Goal: Task Accomplishment & Management: Use online tool/utility

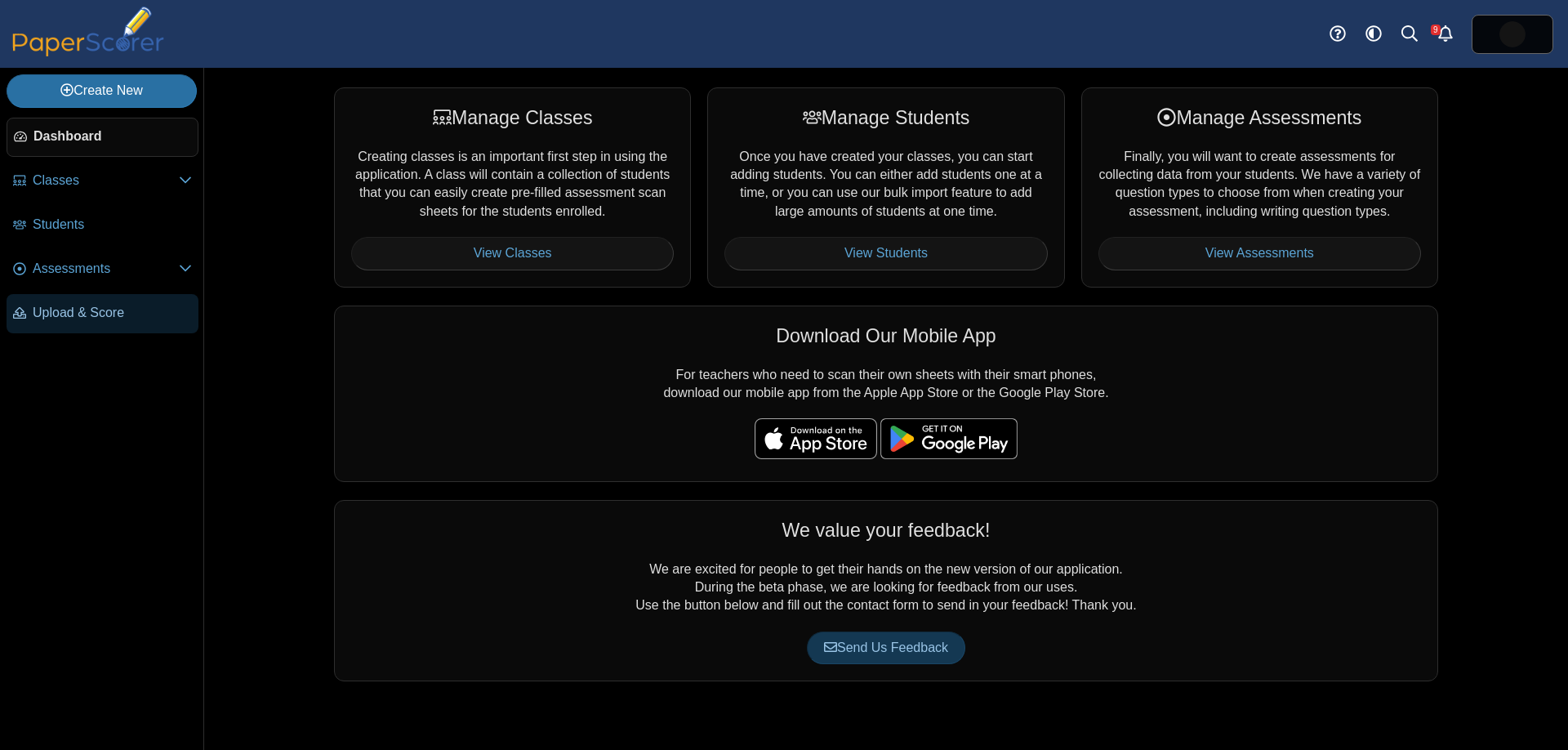
click at [70, 321] on span "Upload & Score" at bounding box center [112, 313] width 160 height 18
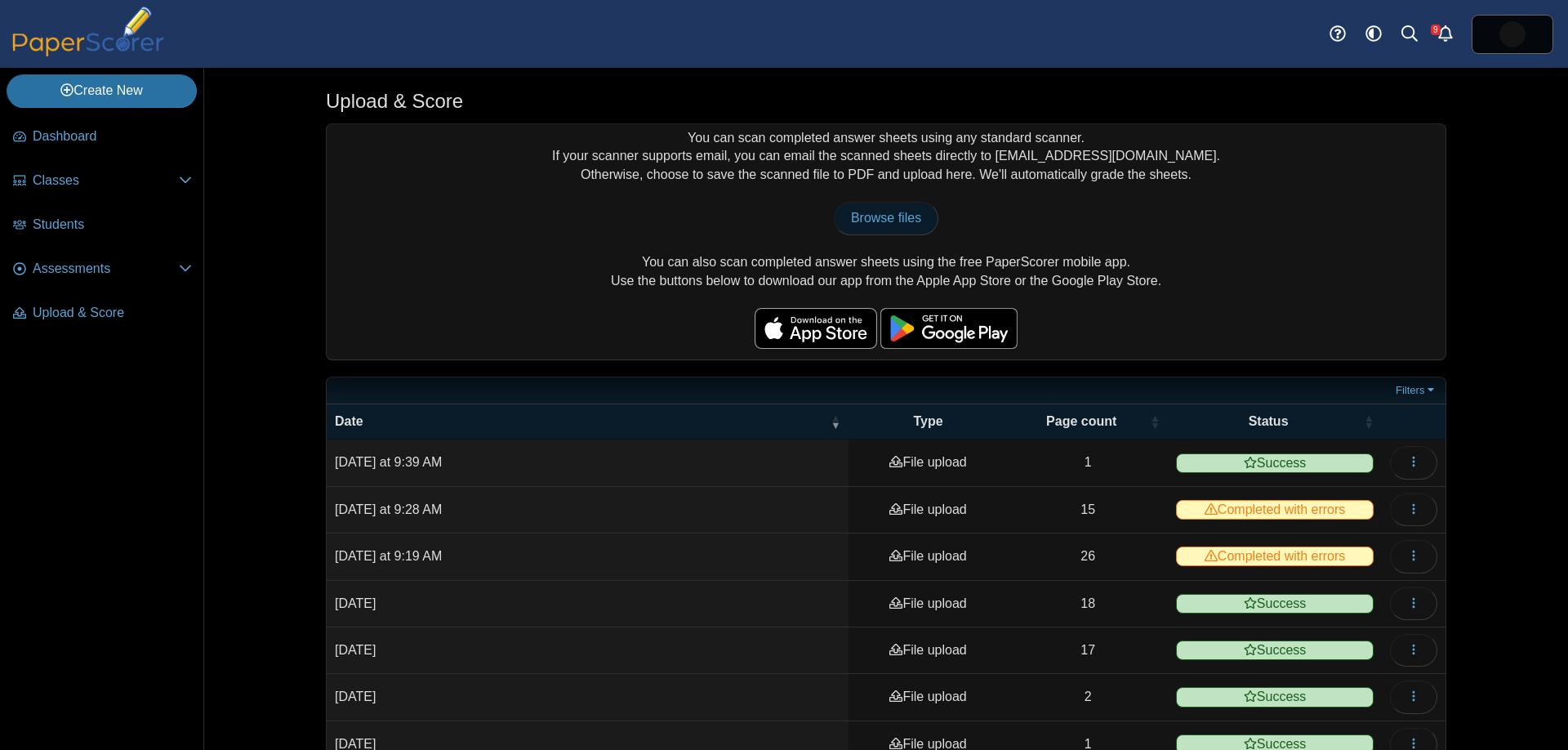
click at [874, 218] on span "Browse files" at bounding box center [886, 218] width 71 height 14
type input "**********"
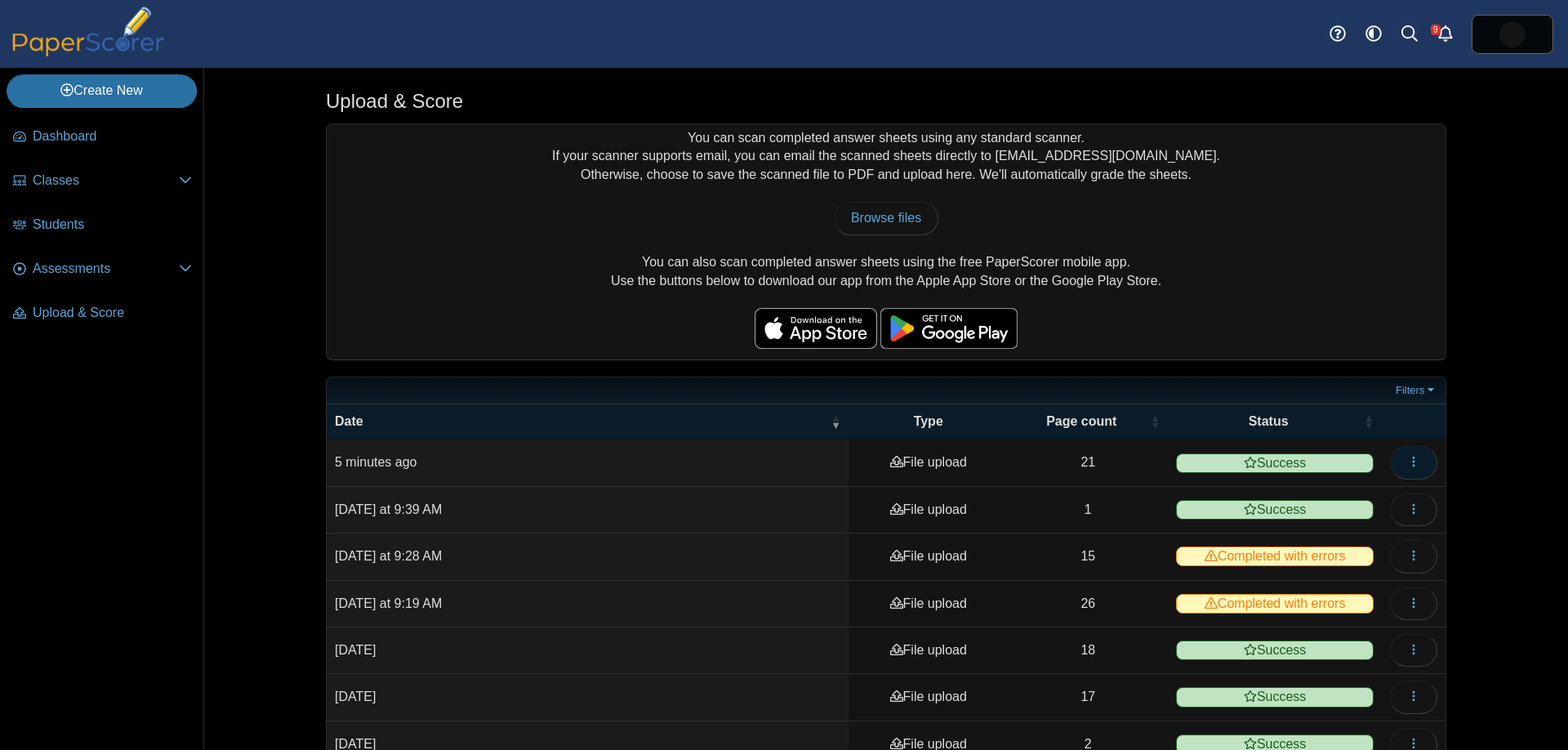
click at [1433, 461] on button "button" at bounding box center [1413, 462] width 47 height 32
click at [1429, 457] on button "button" at bounding box center [1413, 462] width 47 height 32
click at [47, 179] on span "Classes" at bounding box center [105, 180] width 146 height 18
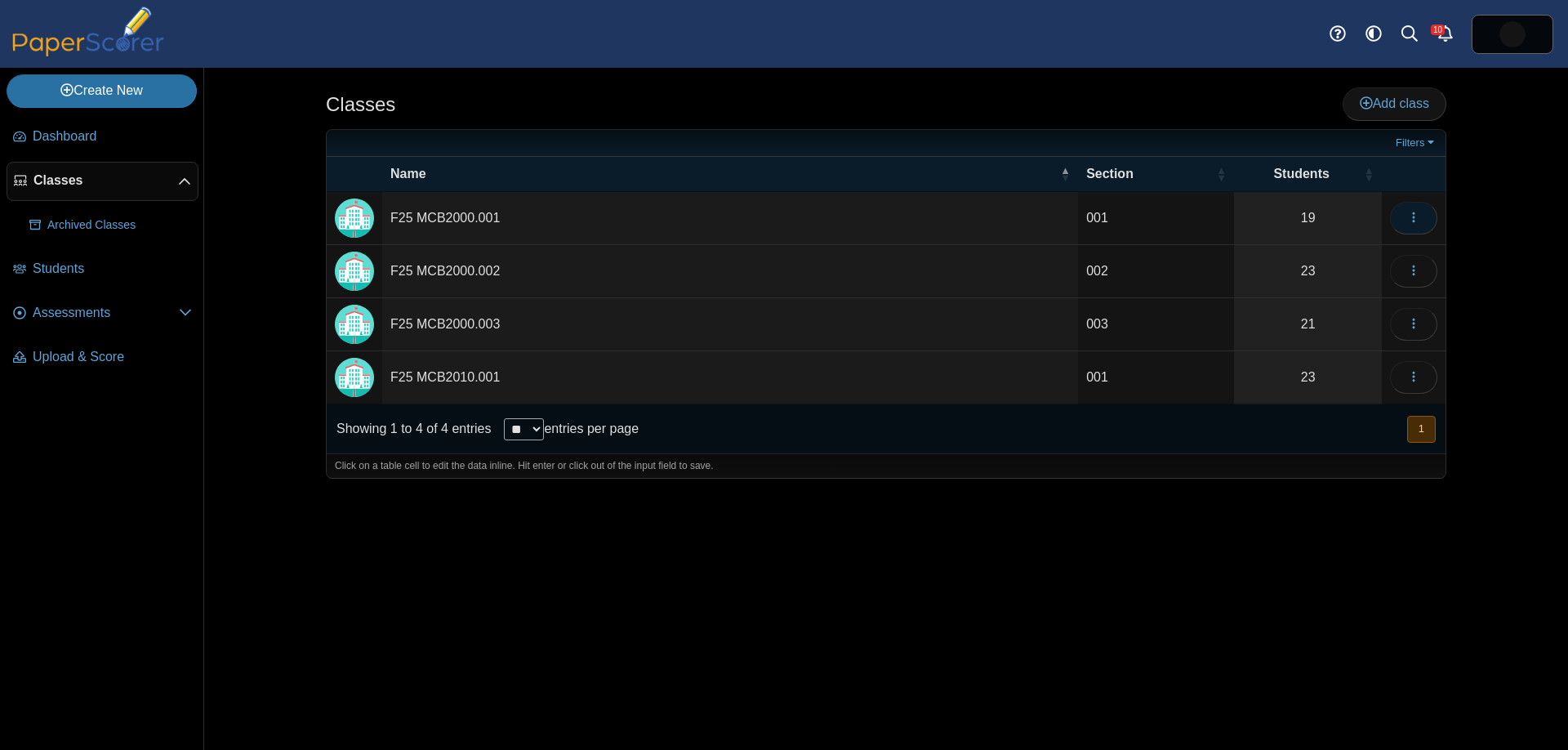
click at [1417, 212] on icon "button" at bounding box center [1413, 217] width 13 height 13
click at [1515, 292] on div "Classes Add class 001" at bounding box center [886, 409] width 1364 height 682
click at [71, 300] on link "Assessments" at bounding box center [103, 314] width 192 height 39
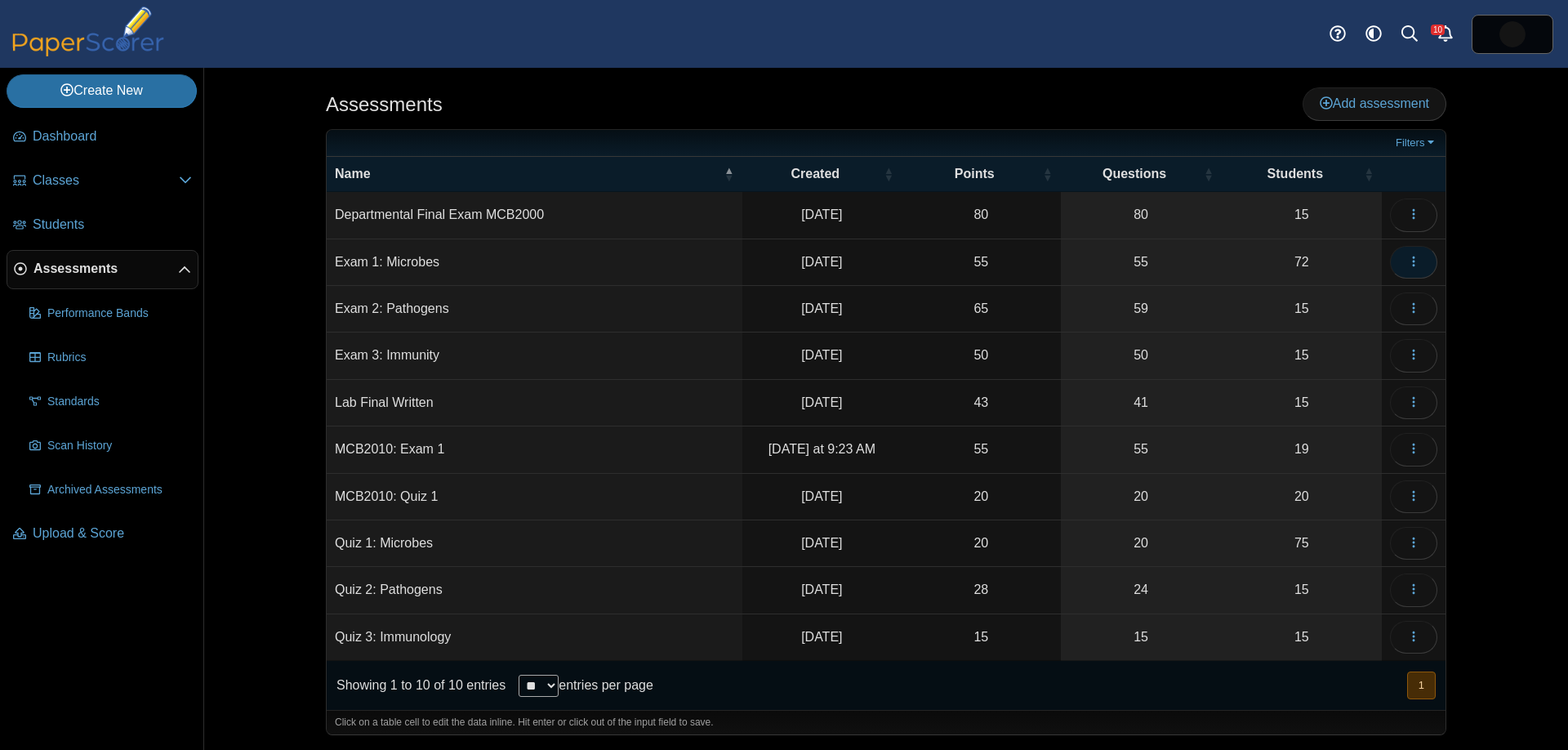
click at [1422, 266] on button "button" at bounding box center [1413, 262] width 47 height 32
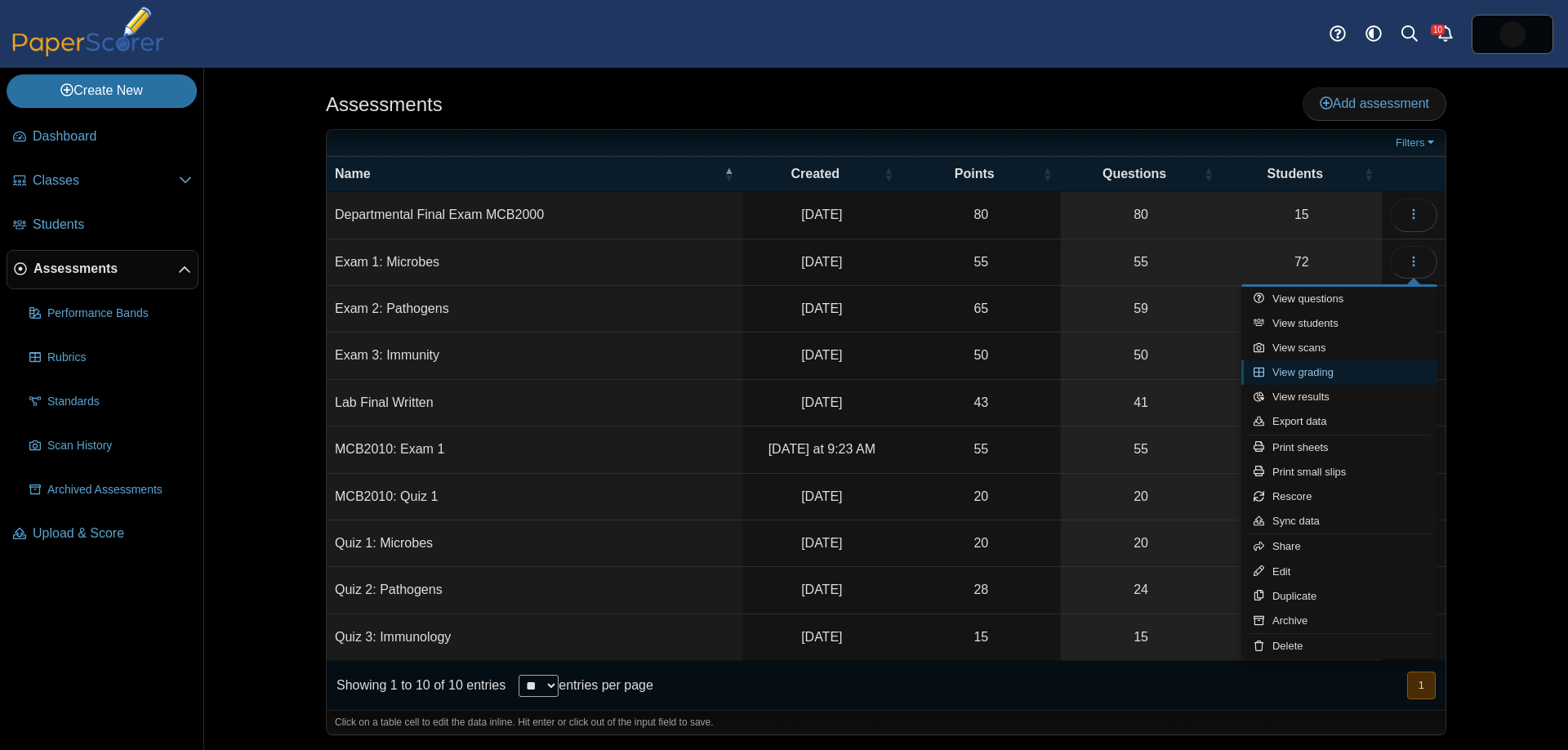
click at [1386, 375] on link "View grading" at bounding box center [1340, 373] width 196 height 25
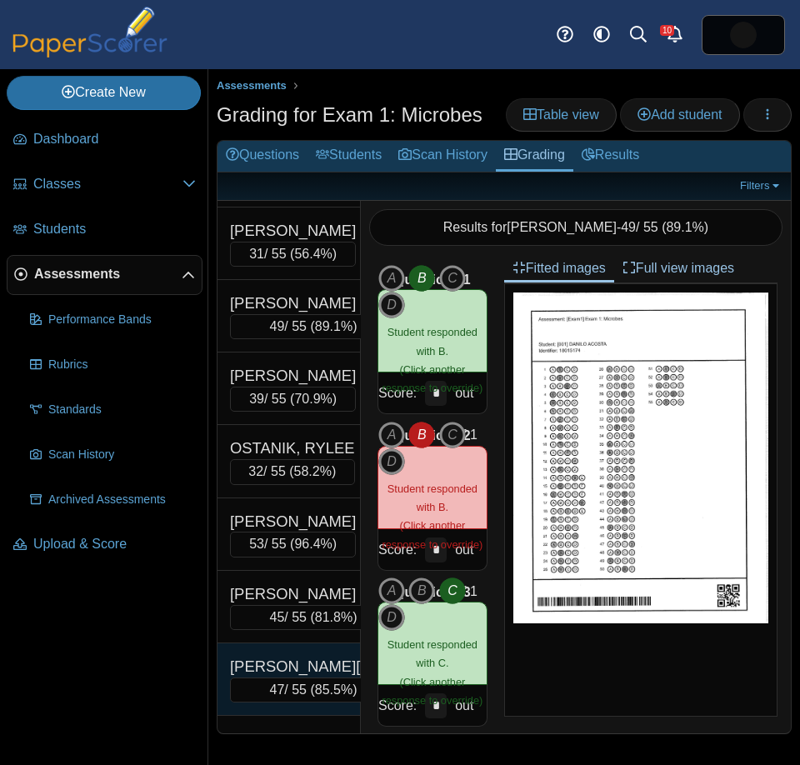
scroll to position [3406, 0]
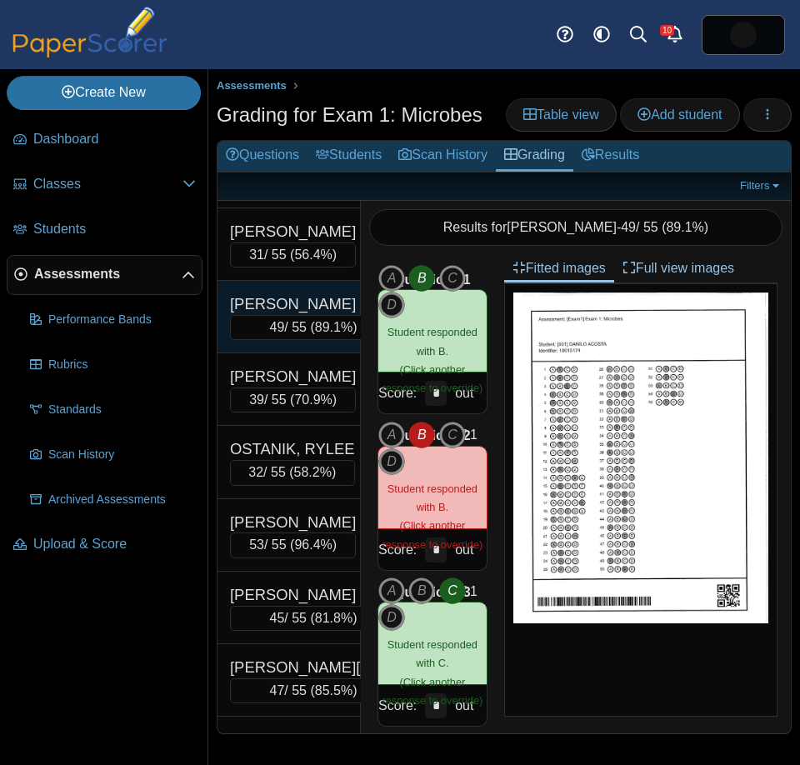
click at [315, 315] on div "NOVOA GUADAMUZ, SARAH" at bounding box center [313, 304] width 167 height 22
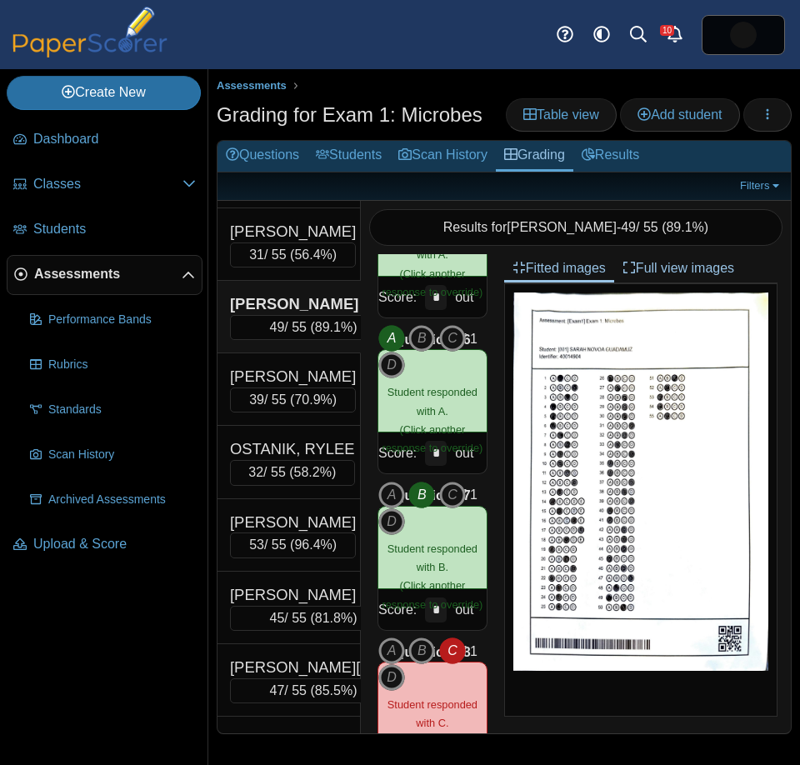
scroll to position [892, 0]
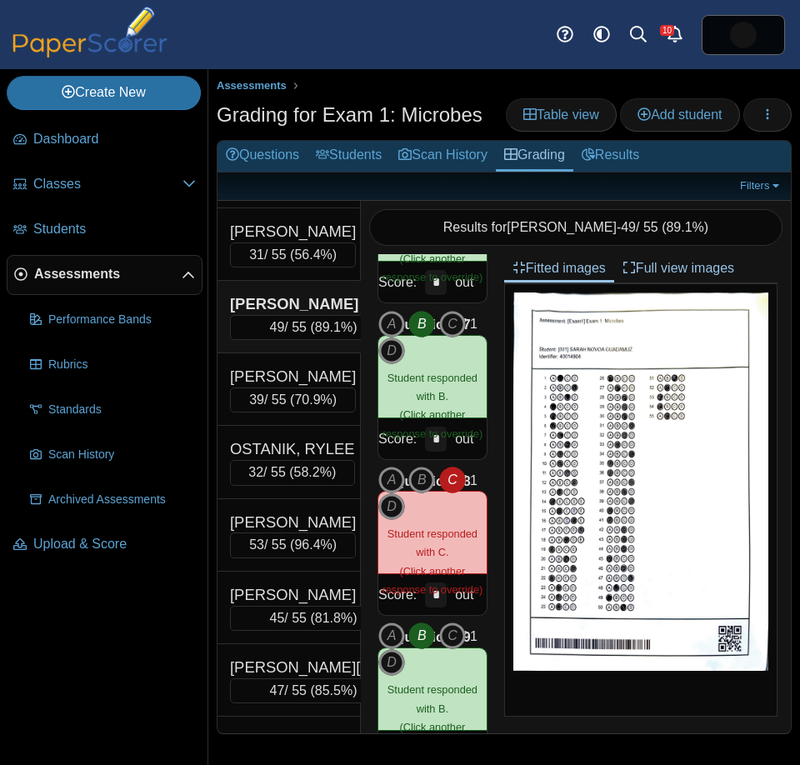
click at [93, 273] on span "Assessments" at bounding box center [108, 274] width 148 height 18
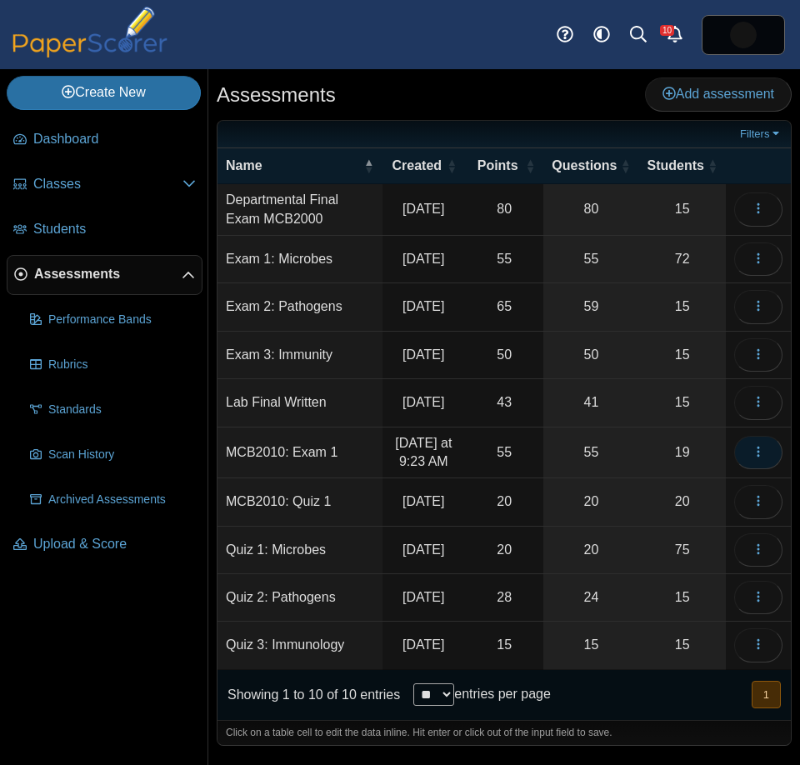
click at [765, 469] on button "button" at bounding box center [758, 452] width 48 height 33
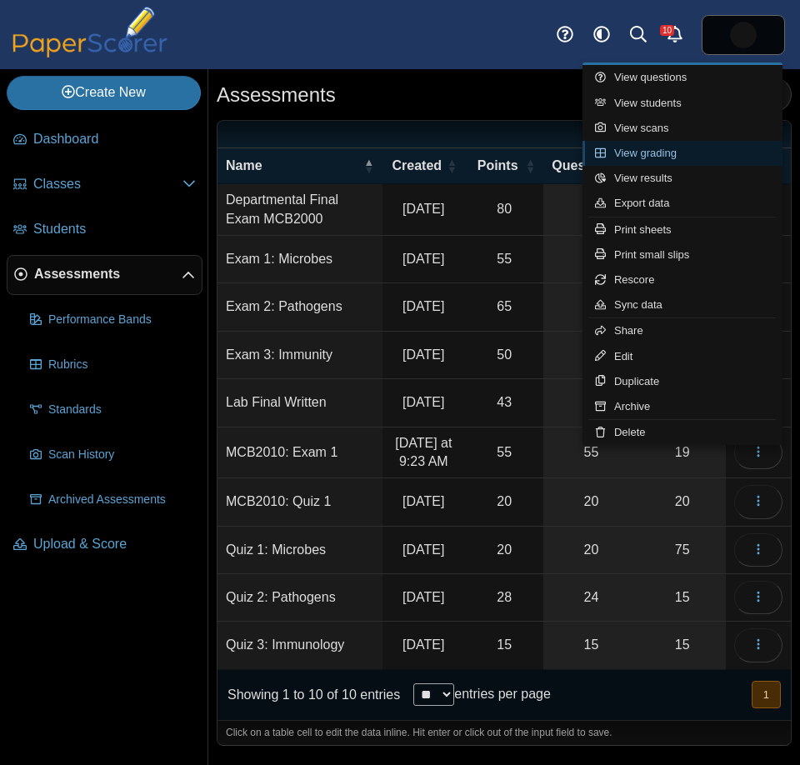
click at [711, 147] on link "View grading" at bounding box center [683, 153] width 200 height 25
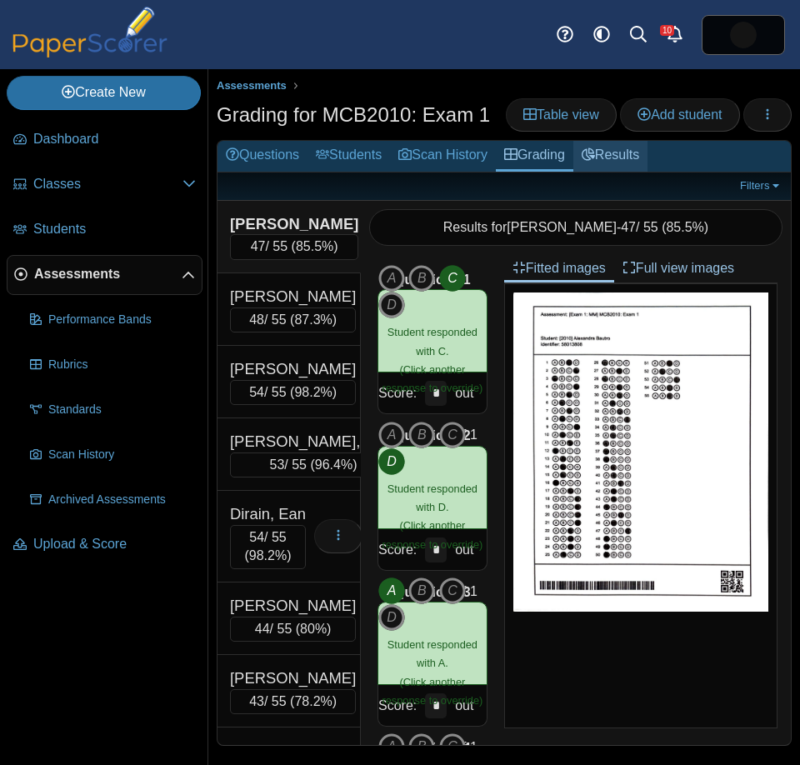
click at [648, 152] on link "Results" at bounding box center [610, 156] width 74 height 31
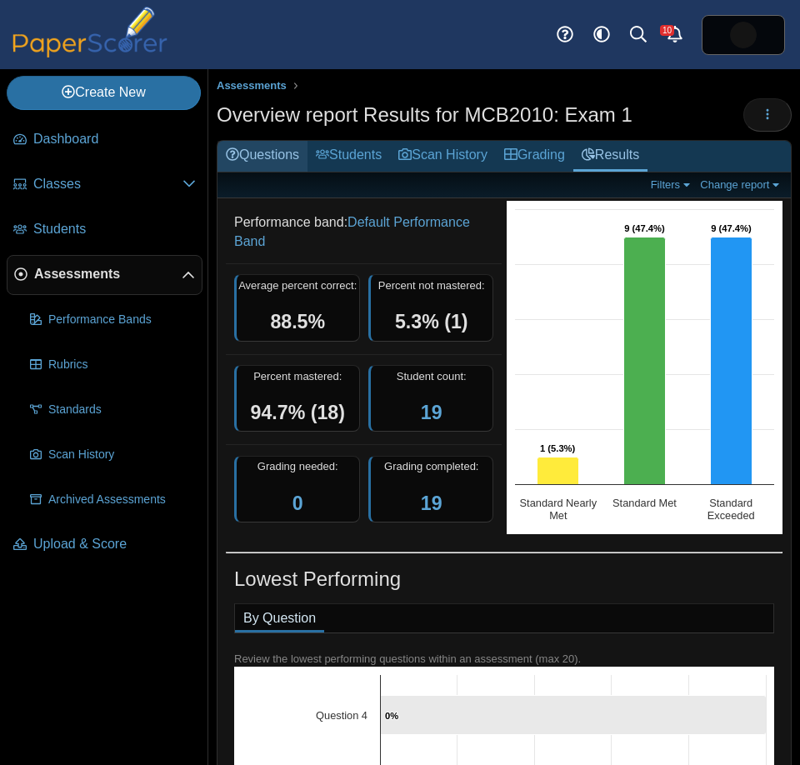
click at [273, 161] on link "Questions" at bounding box center [263, 156] width 90 height 31
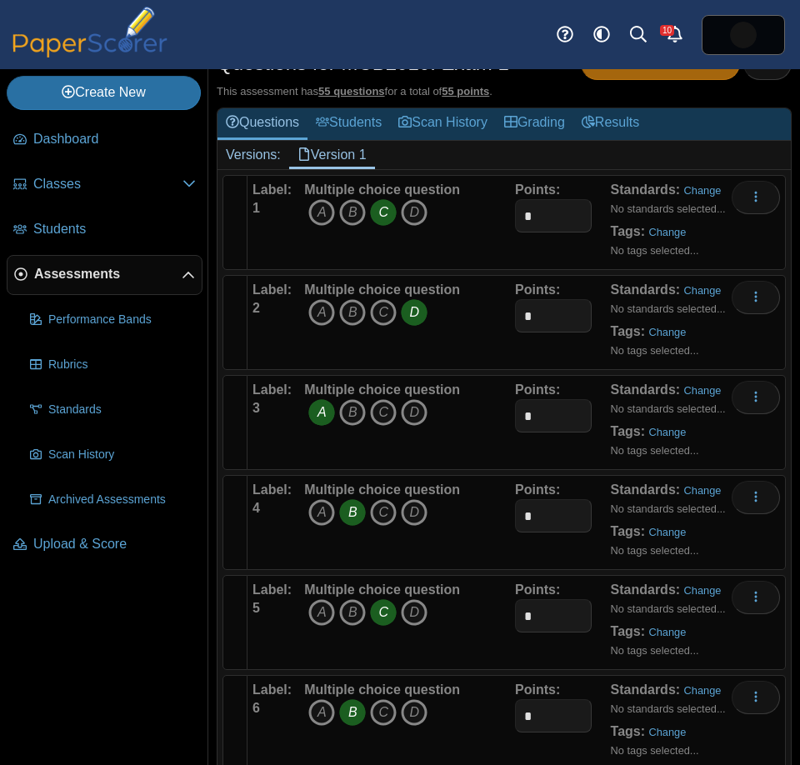
scroll to position [53, 0]
click at [627, 125] on link "Results" at bounding box center [610, 123] width 74 height 31
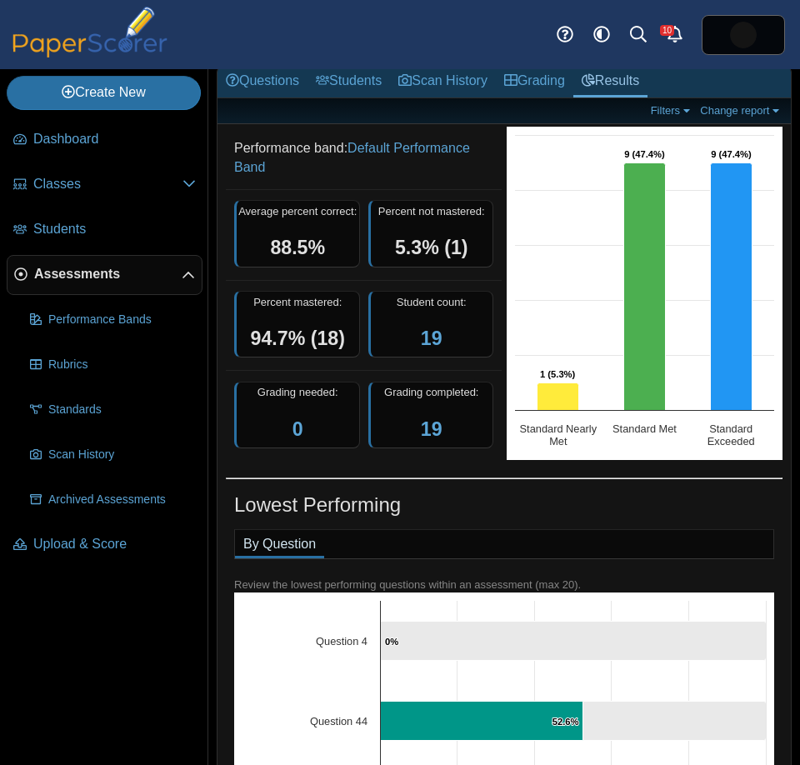
scroll to position [78, 0]
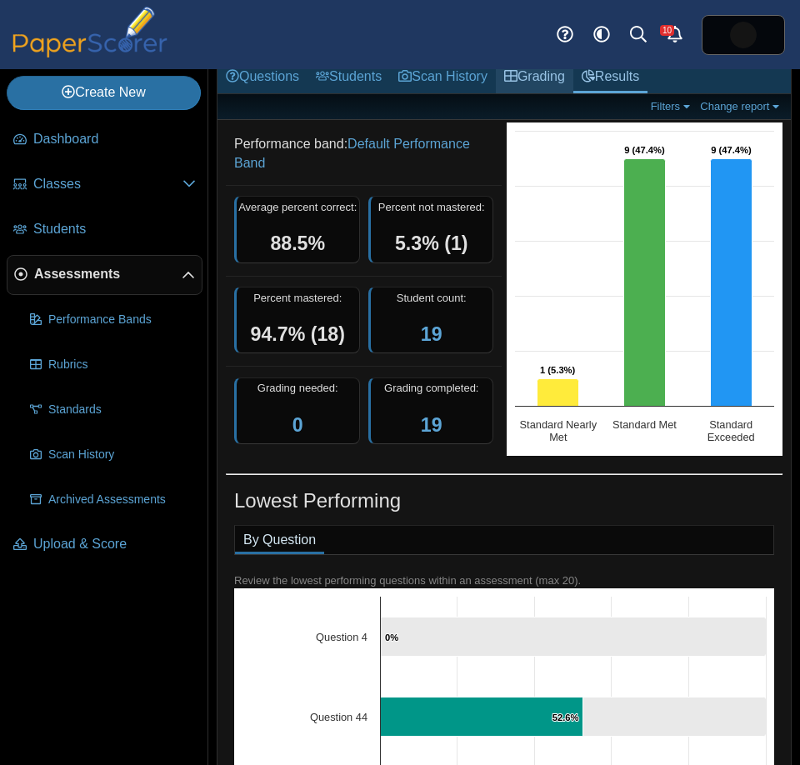
click at [539, 79] on link "Grading" at bounding box center [535, 78] width 78 height 31
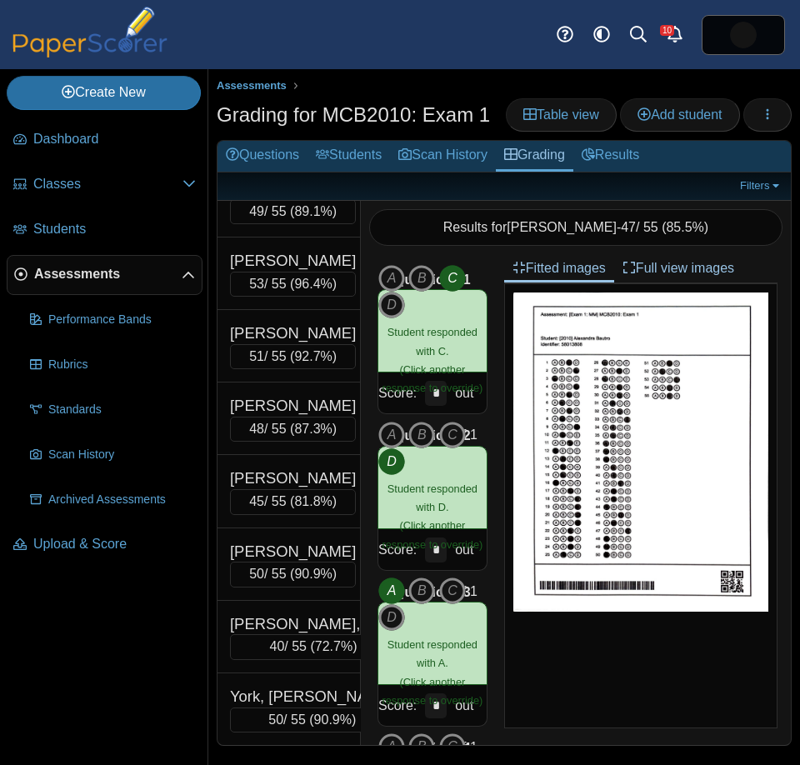
scroll to position [1040, 0]
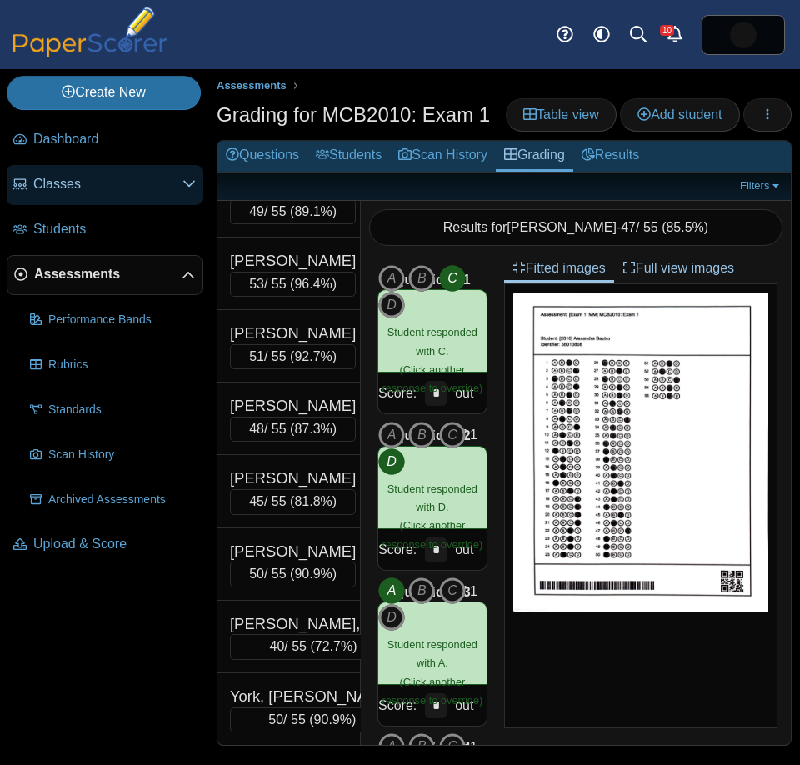
click at [57, 187] on span "Classes" at bounding box center [107, 184] width 149 height 18
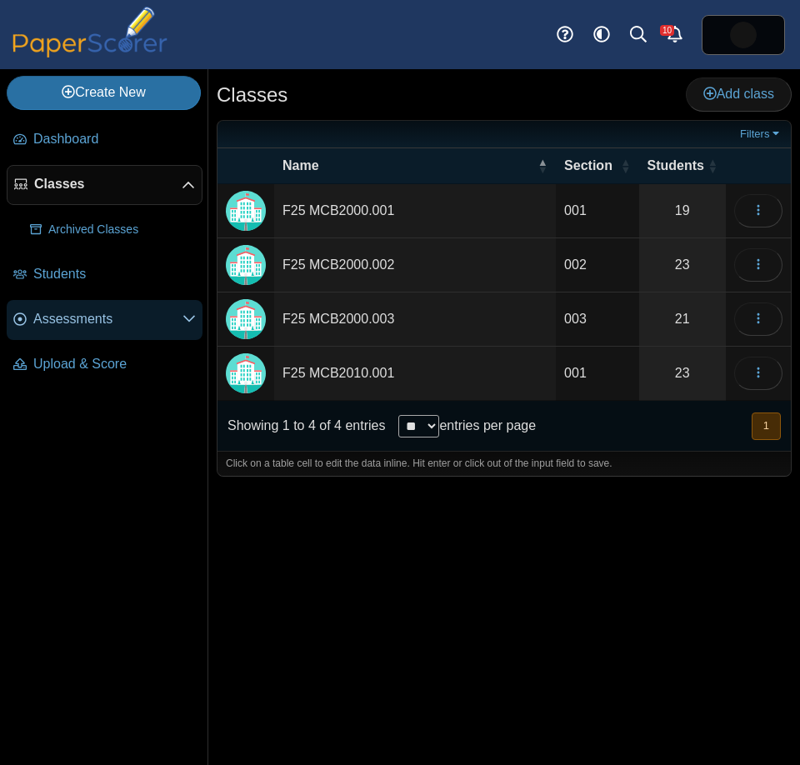
click at [103, 313] on span "Assessments" at bounding box center [107, 319] width 149 height 18
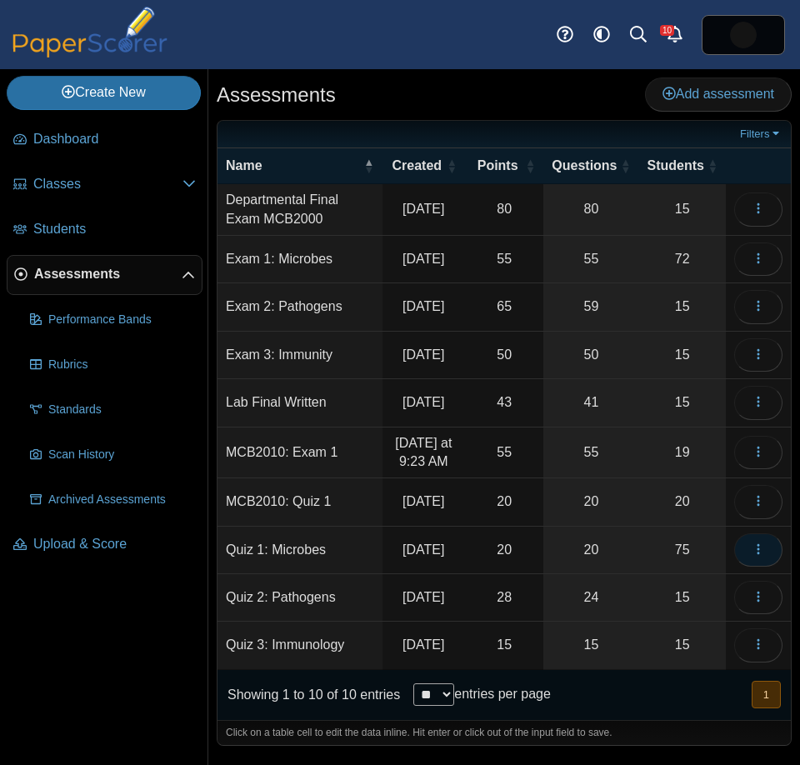
click at [762, 556] on icon "button" at bounding box center [758, 549] width 13 height 13
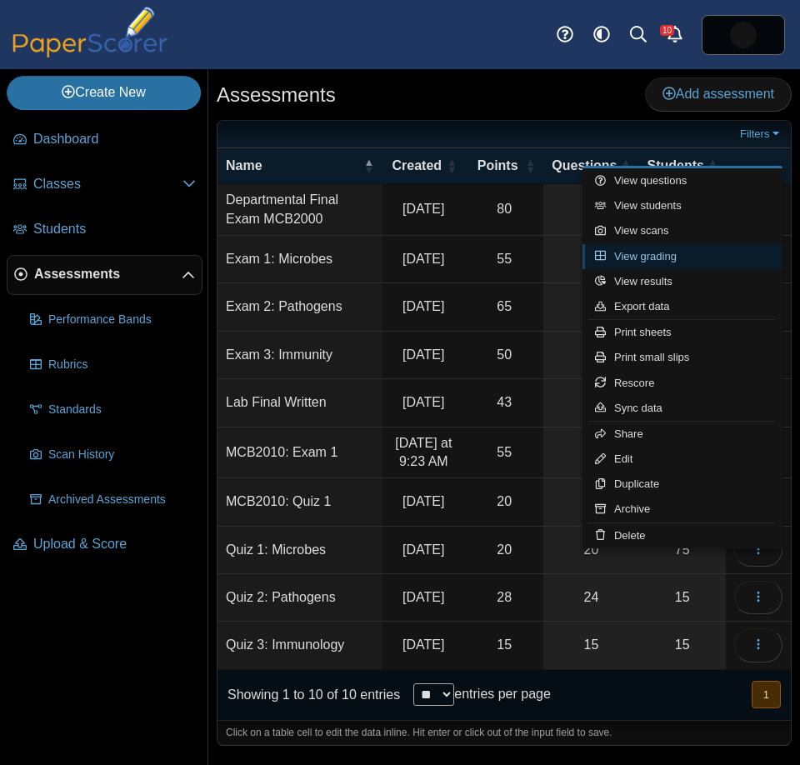
click at [693, 253] on link "View grading" at bounding box center [683, 256] width 200 height 25
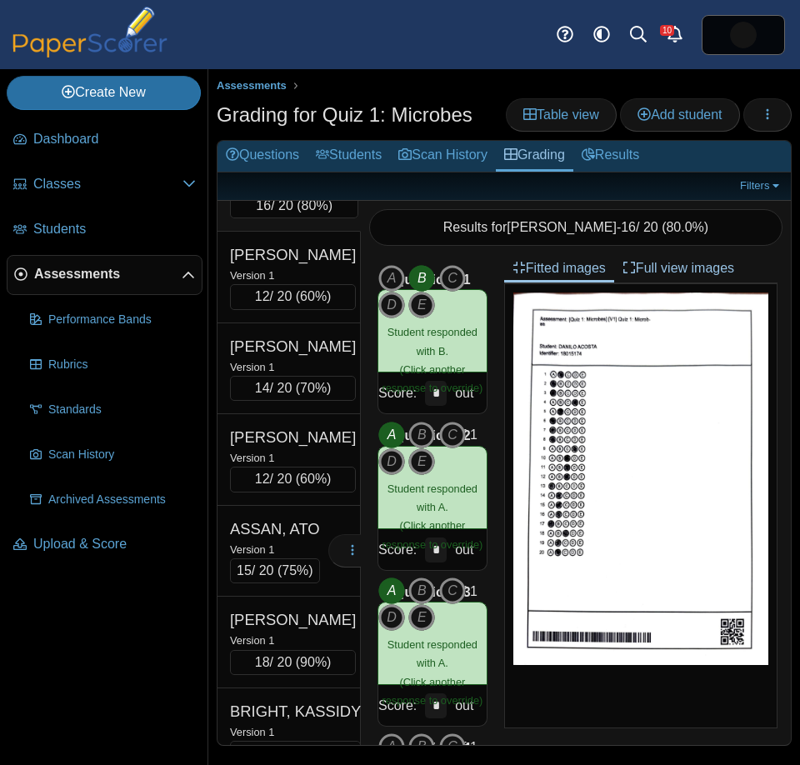
scroll to position [66, 0]
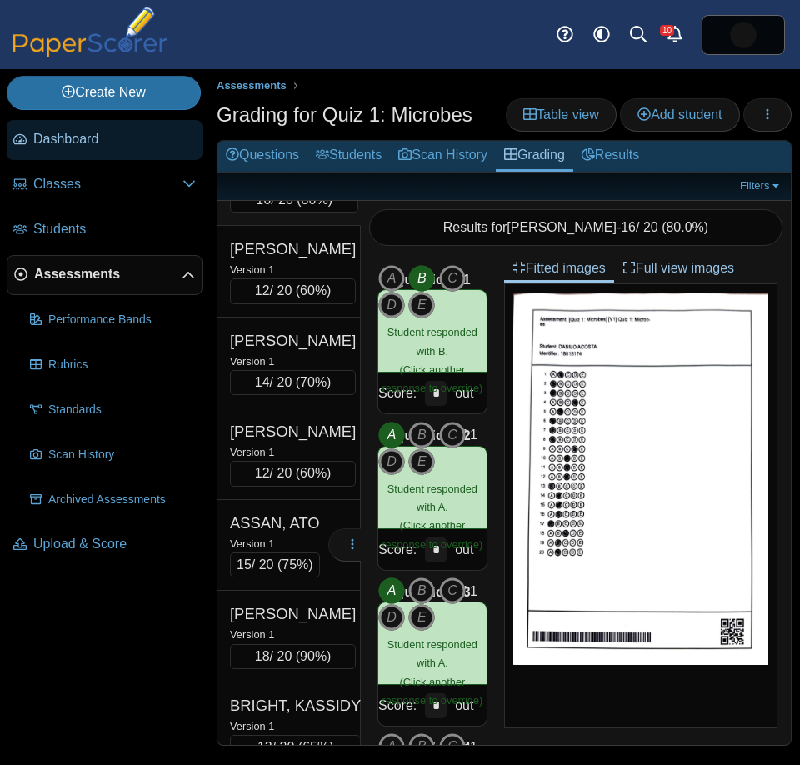
click at [110, 139] on span "Dashboard" at bounding box center [114, 139] width 163 height 18
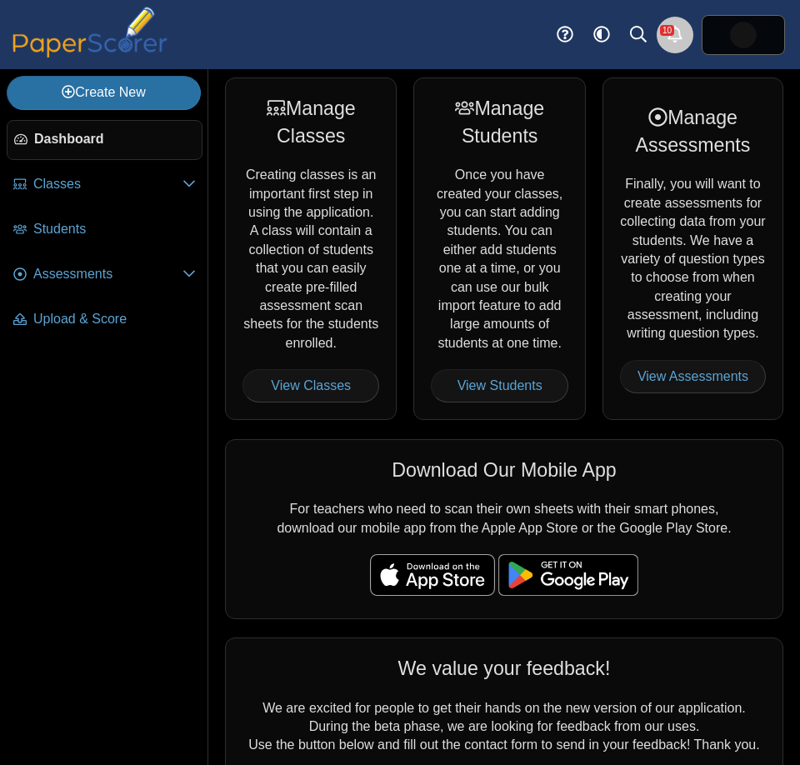
click at [674, 37] on icon "Alerts" at bounding box center [675, 34] width 17 height 17
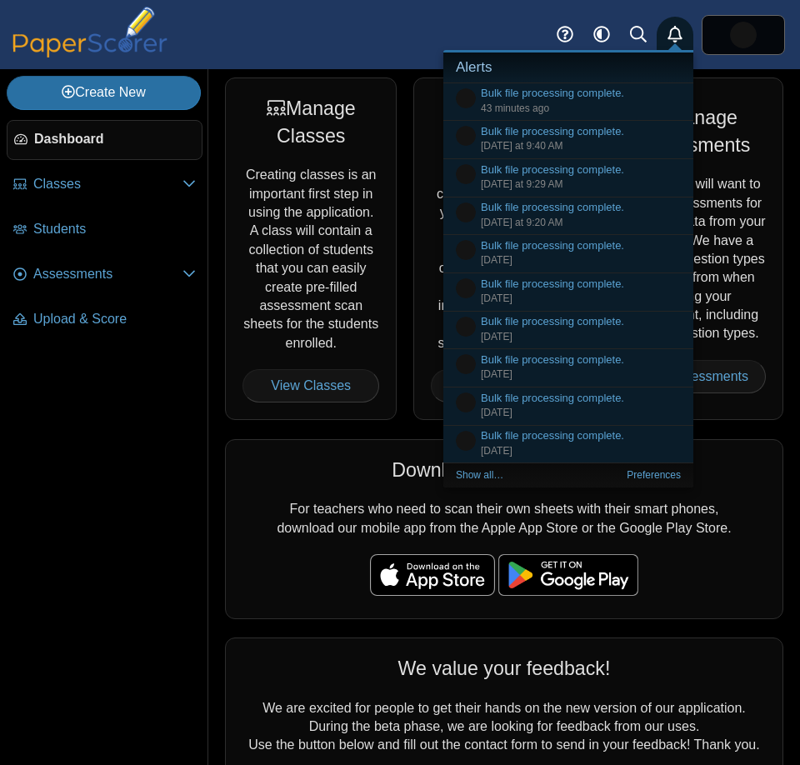
click at [674, 37] on icon "Alerts" at bounding box center [675, 34] width 17 height 17
